Goal: Task Accomplishment & Management: Use online tool/utility

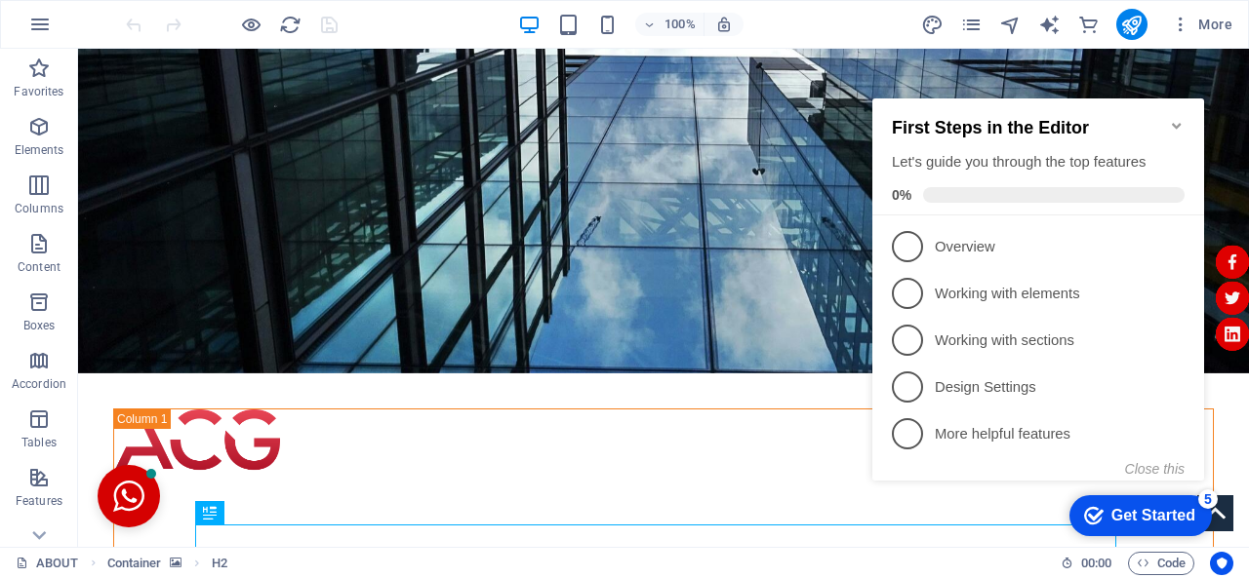
click at [1171, 120] on icon "Minimize checklist" at bounding box center [1177, 126] width 16 height 16
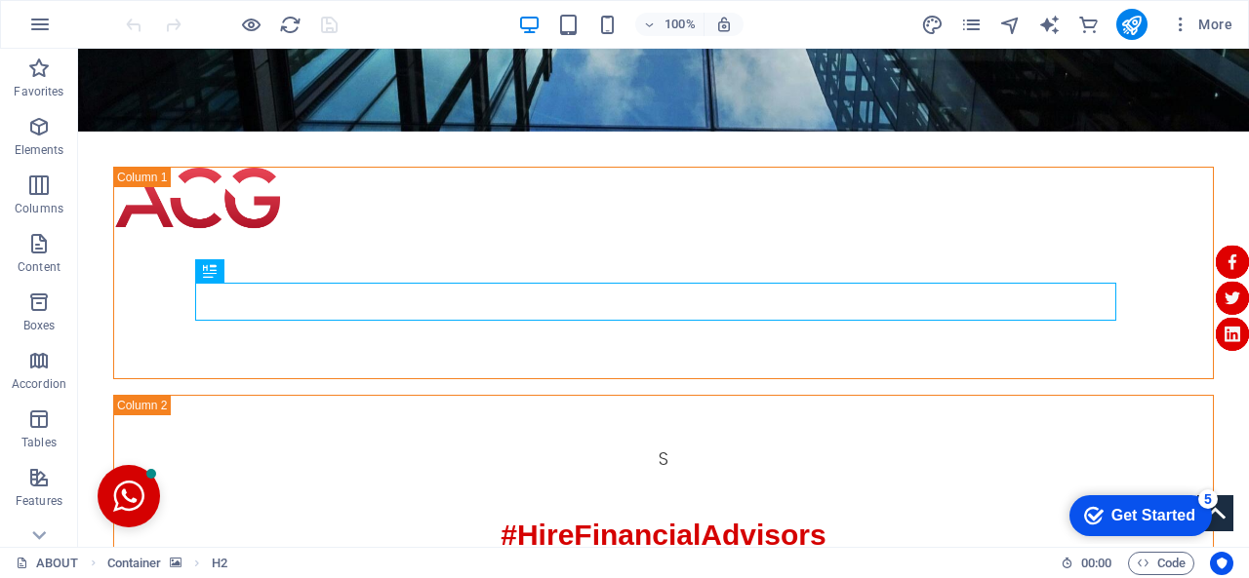
scroll to position [248, 0]
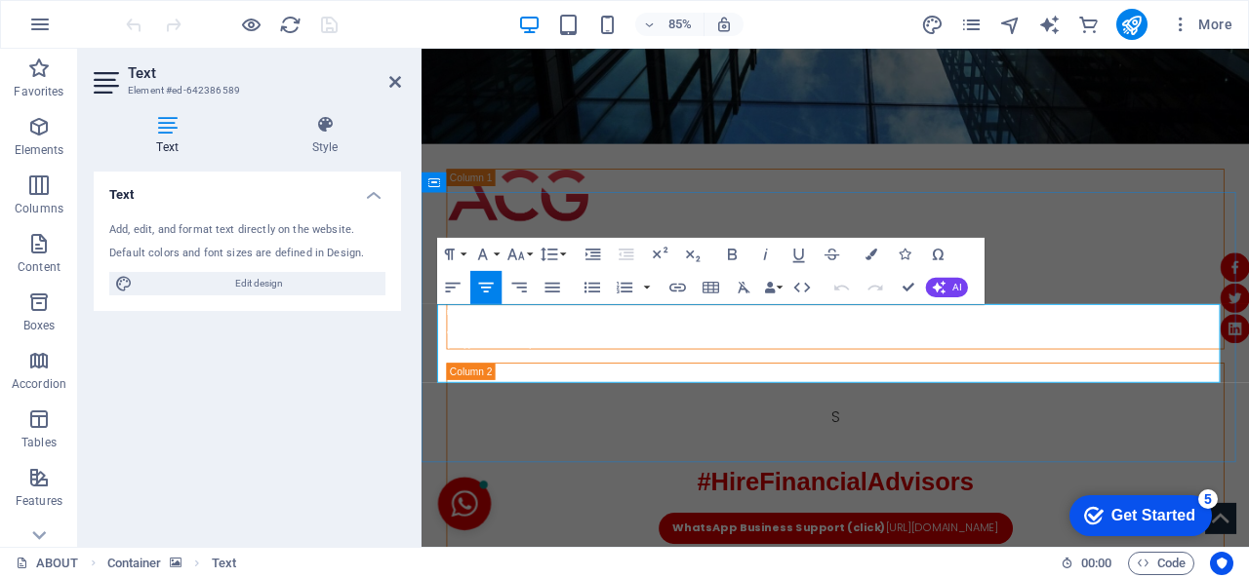
drag, startPoint x: 964, startPoint y: 433, endPoint x: 460, endPoint y: 364, distance: 508.1
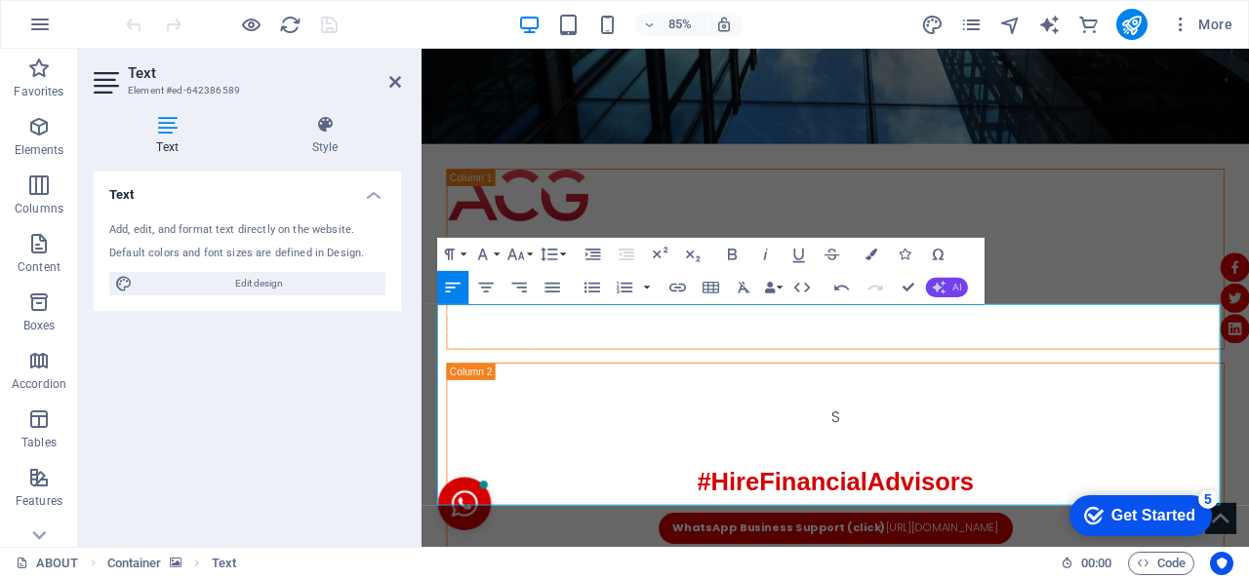
click at [943, 286] on icon "button" at bounding box center [940, 288] width 14 height 14
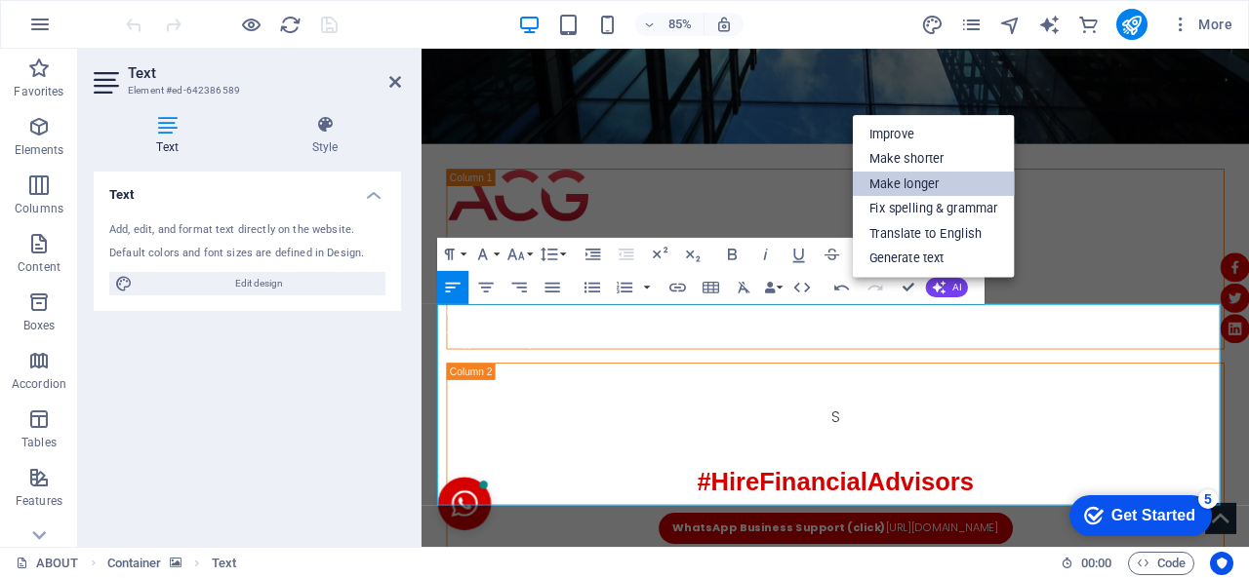
click at [892, 179] on link "Make longer" at bounding box center [934, 184] width 162 height 25
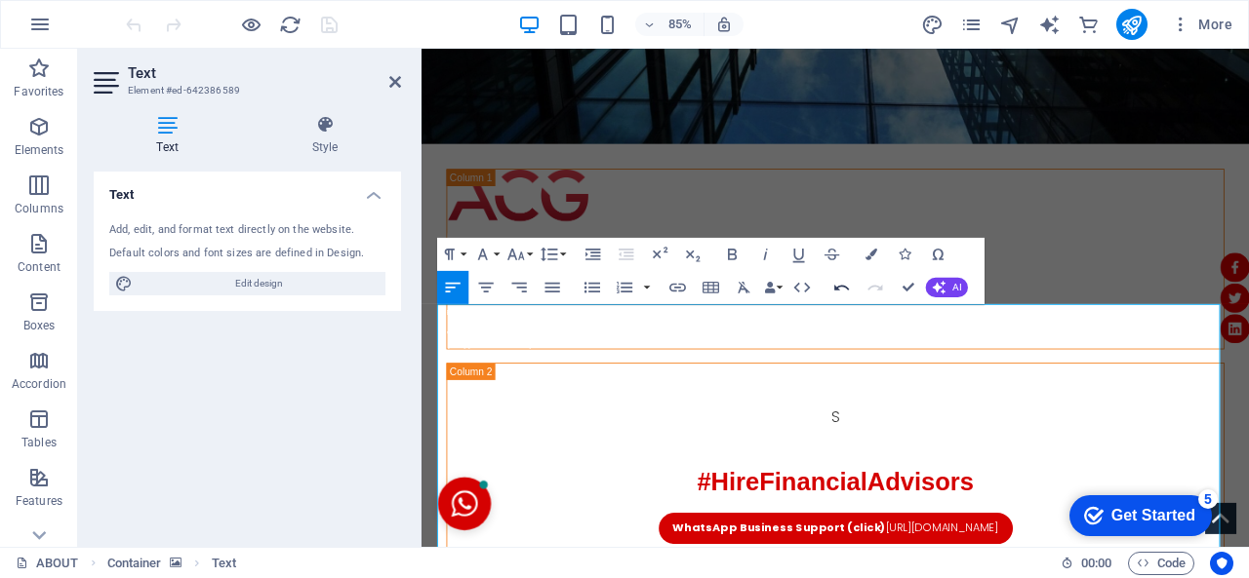
click at [840, 289] on icon "button" at bounding box center [842, 288] width 20 height 20
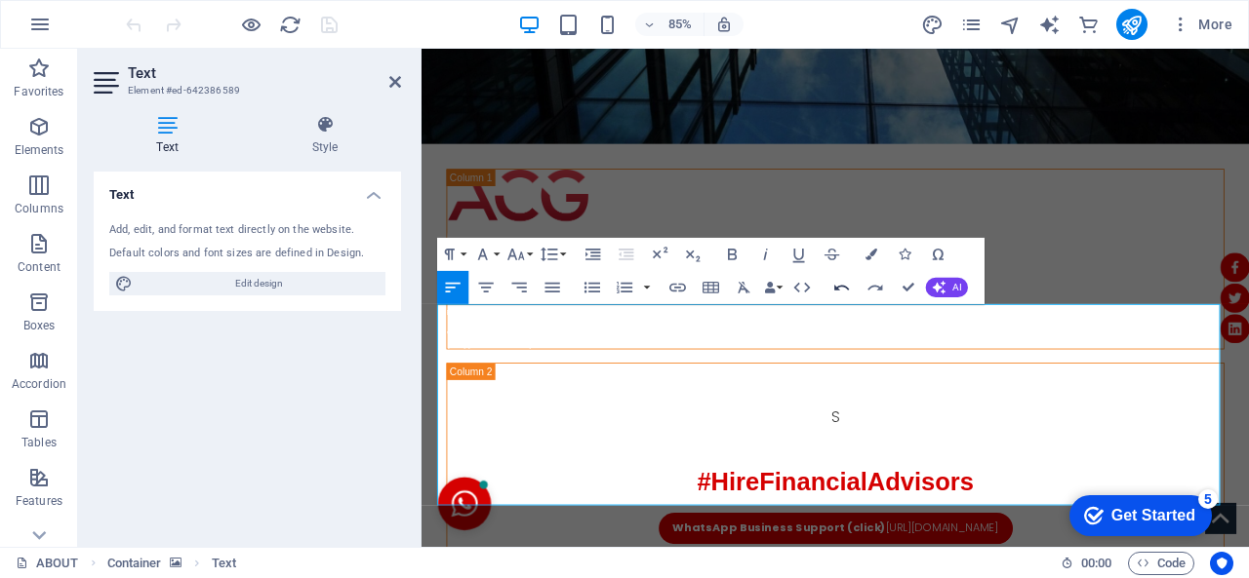
click at [840, 289] on icon "button" at bounding box center [842, 288] width 20 height 20
